Goal: Task Accomplishment & Management: Book appointment/travel/reservation

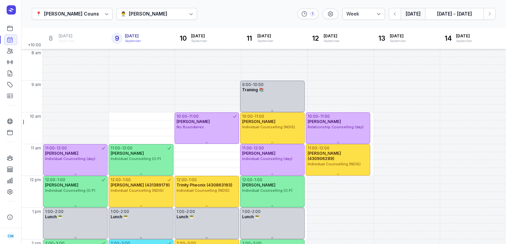
select select "week"
click at [413, 16] on button "[DATE]" at bounding box center [412, 14] width 24 height 12
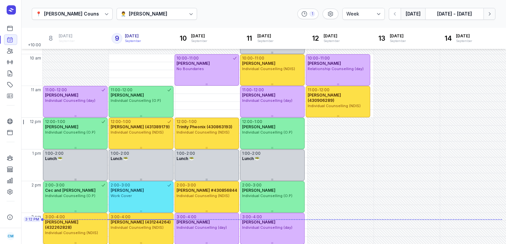
click at [490, 17] on icon "button" at bounding box center [489, 14] width 7 height 7
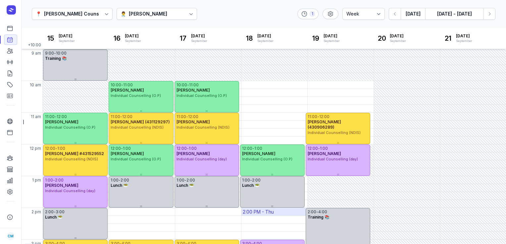
scroll to position [31, 0]
click at [287, 86] on div "10:00 AM - Thu" at bounding box center [274, 85] width 66 height 8
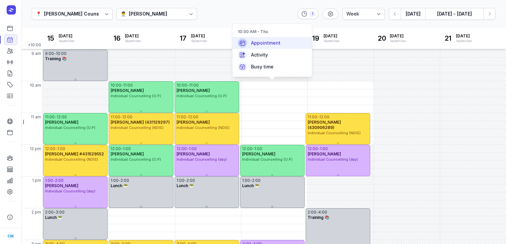
click at [282, 43] on div "Appointment" at bounding box center [271, 43] width 79 height 12
select select
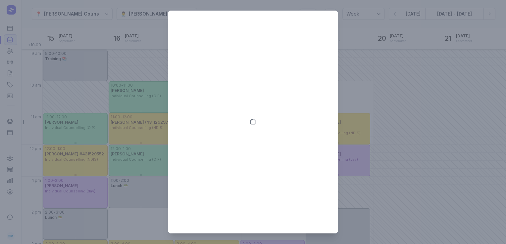
type input "[DATE]"
select select "10:00"
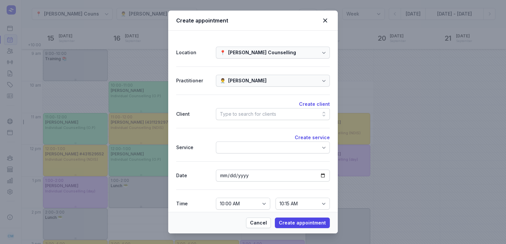
click at [256, 119] on div "Type to search for clients" at bounding box center [273, 114] width 114 height 12
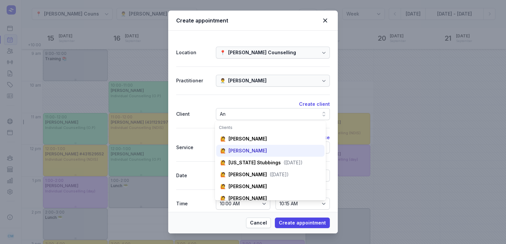
type input "An"
click at [252, 150] on div "[PERSON_NAME]" at bounding box center [247, 151] width 38 height 7
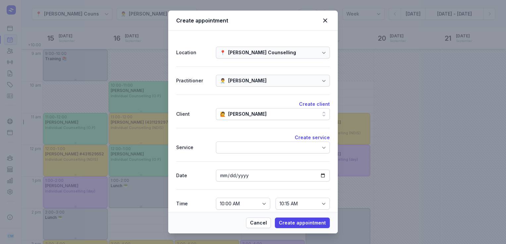
click at [252, 150] on div at bounding box center [273, 148] width 114 height 12
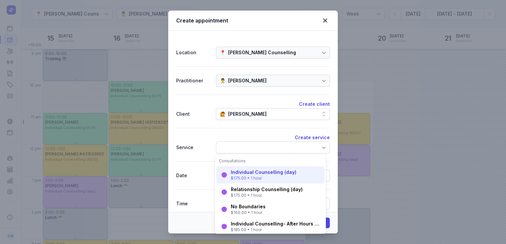
click at [253, 174] on div "Individual Counselling (day)" at bounding box center [264, 172] width 66 height 7
select select "11:00"
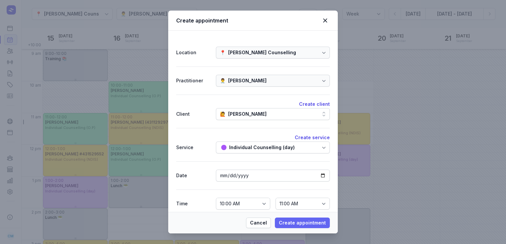
click at [307, 224] on span "Create appointment" at bounding box center [302, 223] width 47 height 8
